Goal: Check status

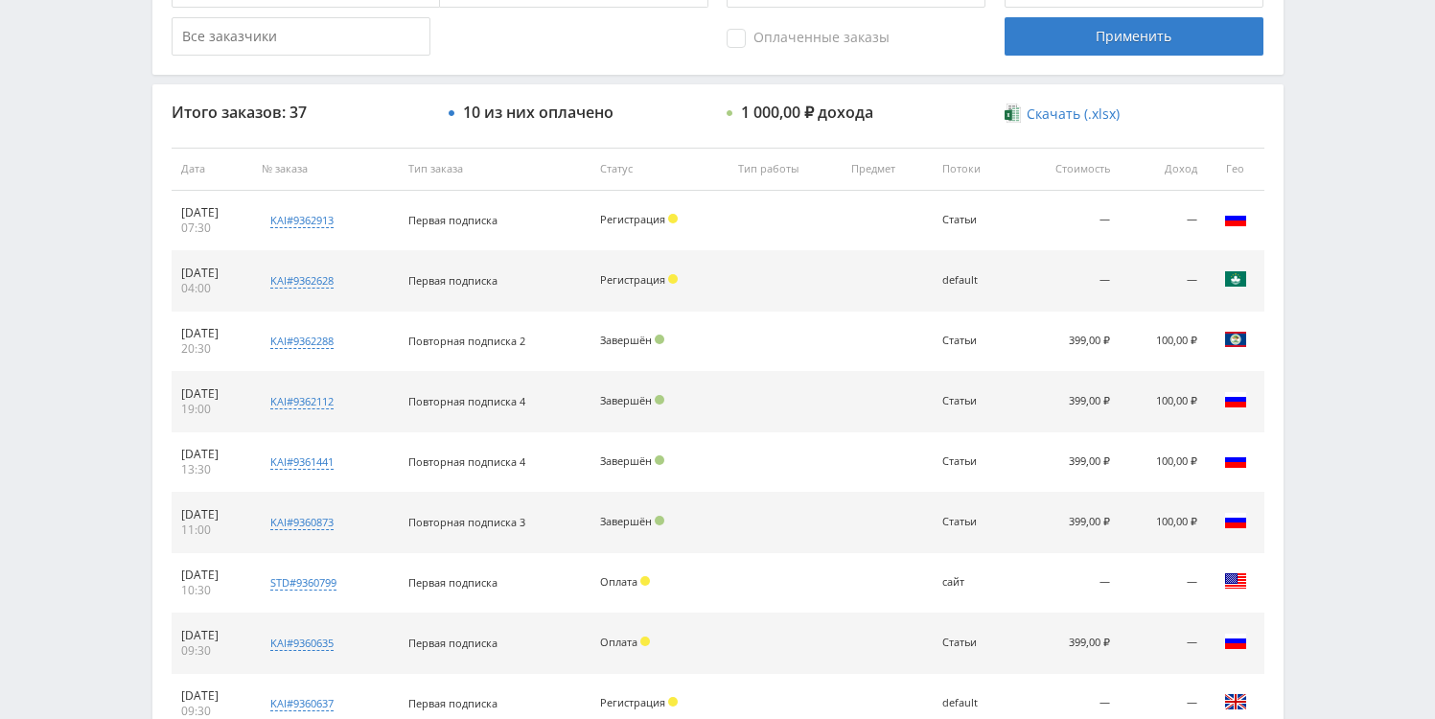
scroll to position [632, 0]
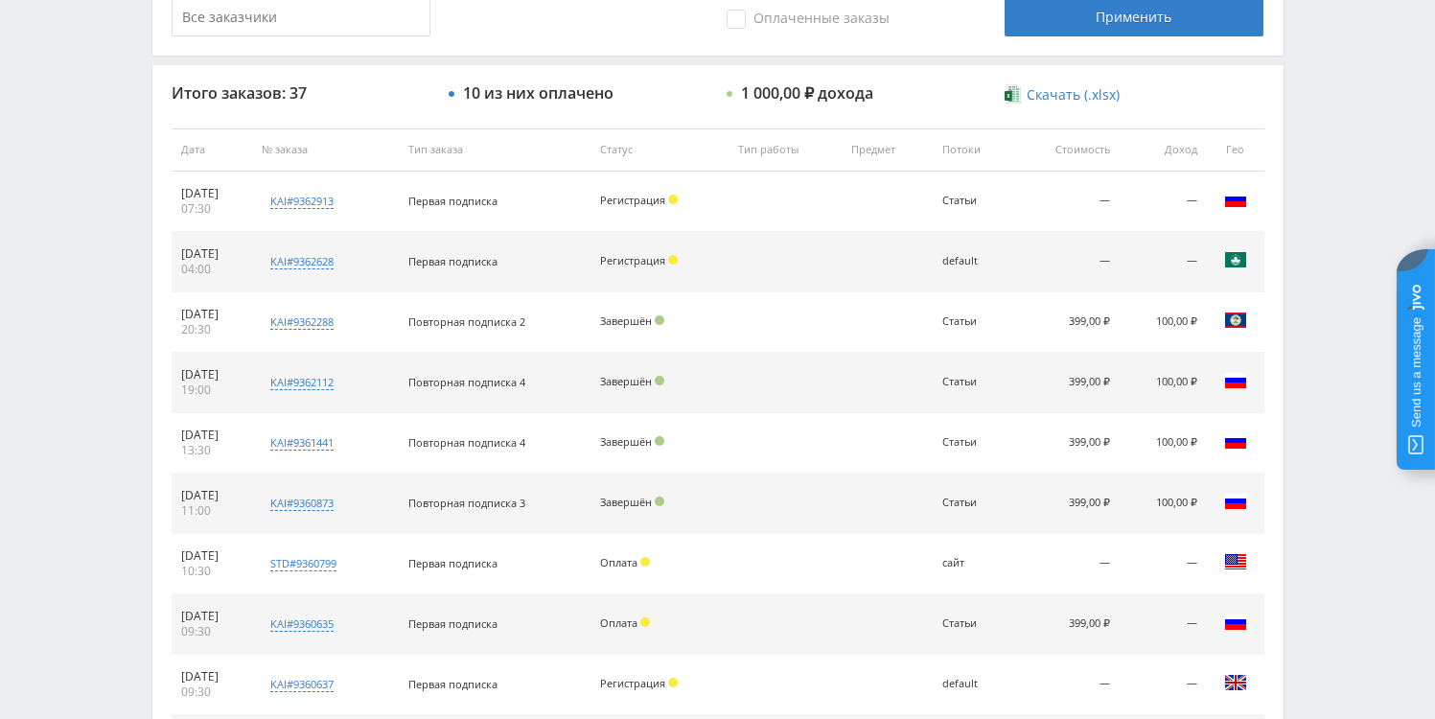
scroll to position [668, 0]
